Goal: Information Seeking & Learning: Learn about a topic

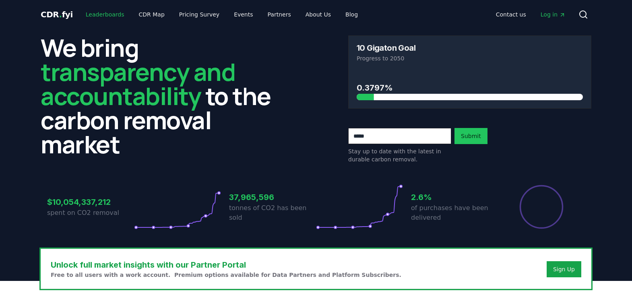
click at [110, 13] on link "Leaderboards" at bounding box center [105, 14] width 52 height 14
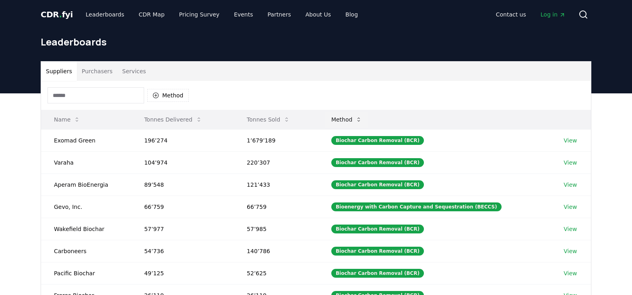
click at [362, 120] on icon at bounding box center [358, 119] width 6 height 6
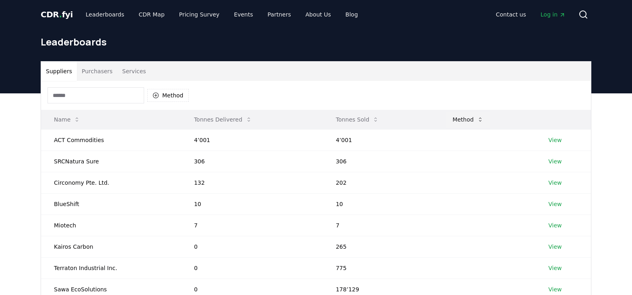
click at [477, 120] on icon at bounding box center [480, 119] width 6 height 6
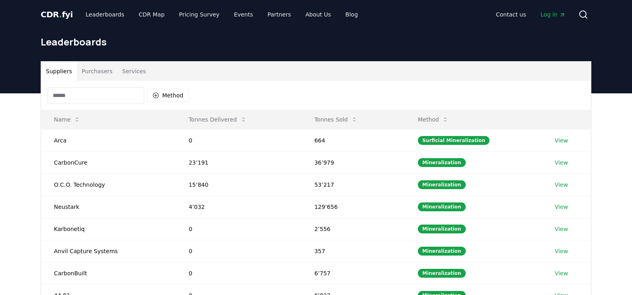
click at [101, 73] on button "Purchasers" at bounding box center [97, 71] width 41 height 19
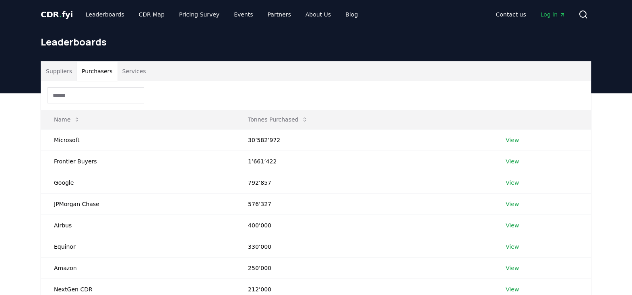
click at [124, 71] on button "Services" at bounding box center [133, 71] width 33 height 19
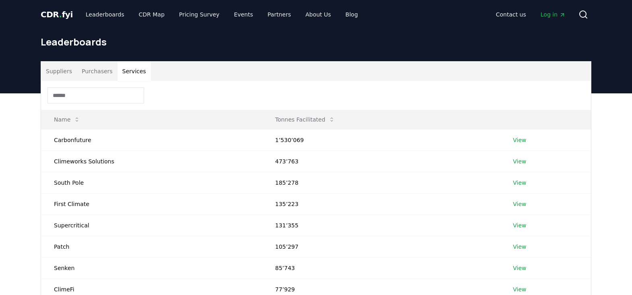
click at [92, 72] on button "Purchasers" at bounding box center [97, 71] width 41 height 19
click at [130, 70] on button "Services" at bounding box center [133, 71] width 33 height 19
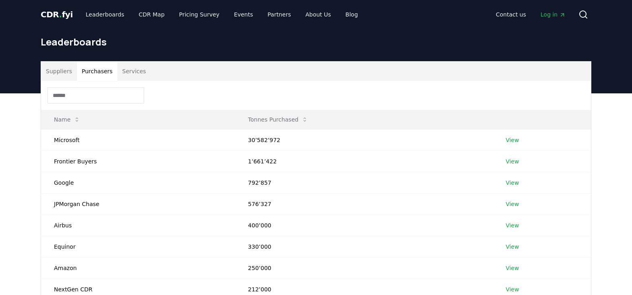
click at [92, 69] on button "Purchasers" at bounding box center [97, 71] width 41 height 19
click at [62, 71] on button "Suppliers" at bounding box center [59, 71] width 36 height 19
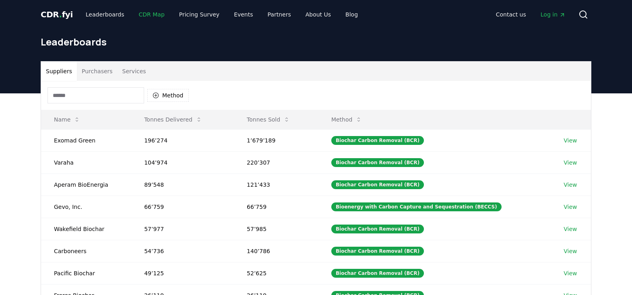
click at [141, 14] on link "CDR Map" at bounding box center [151, 14] width 39 height 14
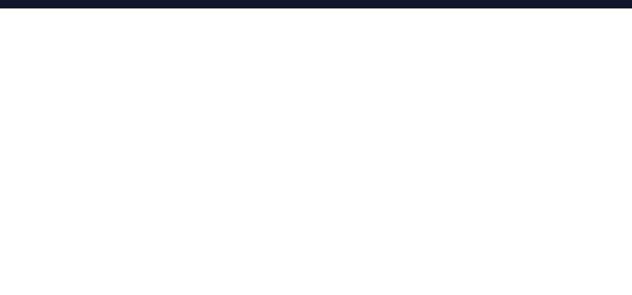
scroll to position [6, 0]
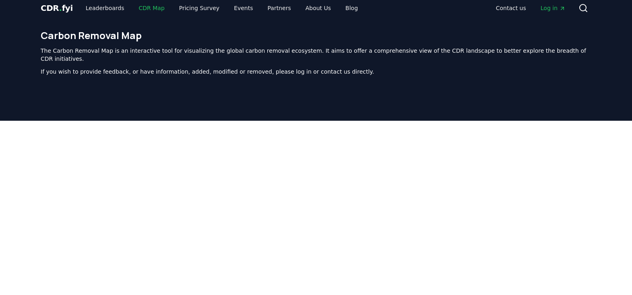
click at [142, 8] on link "CDR Map" at bounding box center [151, 8] width 39 height 14
click at [187, 9] on link "Pricing Survey" at bounding box center [199, 8] width 53 height 14
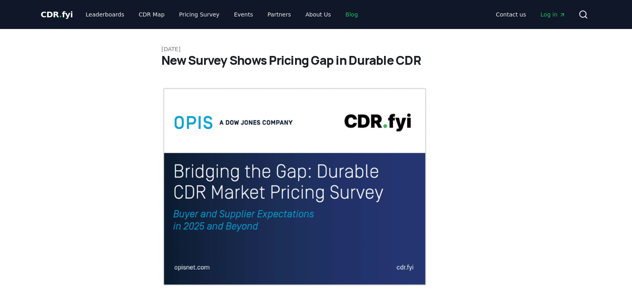
click at [339, 11] on link "Blog" at bounding box center [351, 14] width 25 height 14
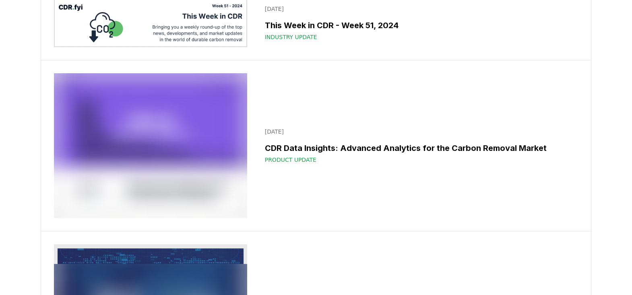
scroll to position [7021, 0]
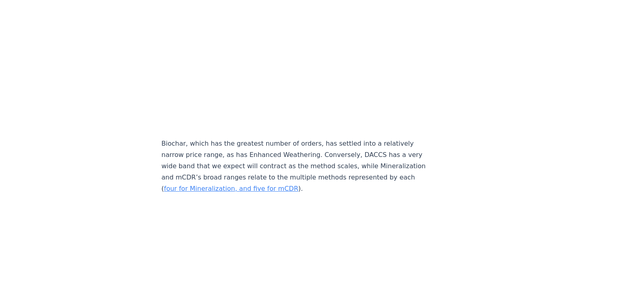
scroll to position [3806, 0]
